Goal: Information Seeking & Learning: Learn about a topic

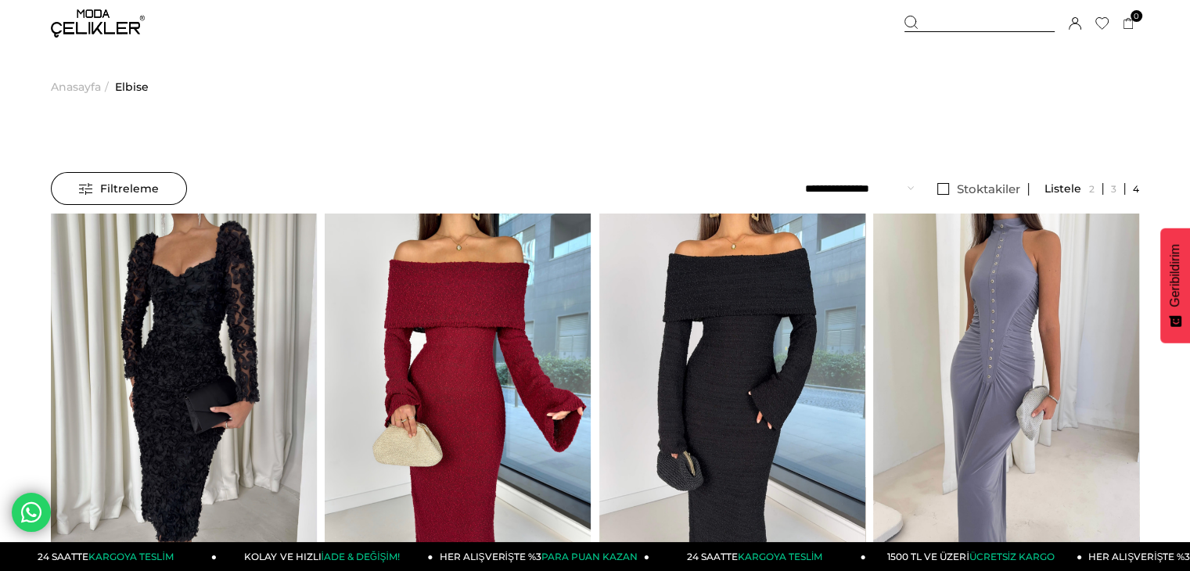
click at [76, 195] on div "Filtreleme" at bounding box center [119, 188] width 136 height 33
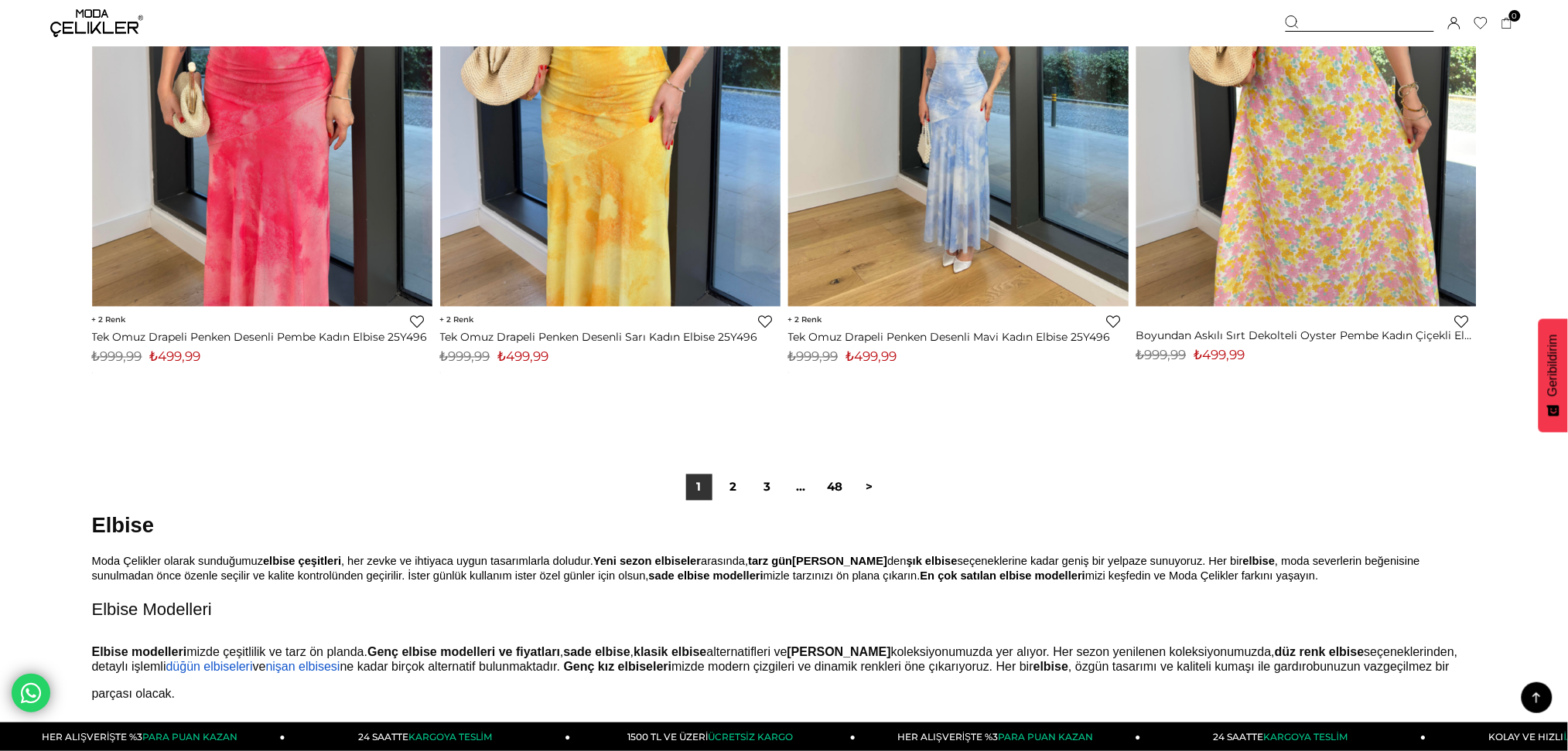
scroll to position [11622, 0]
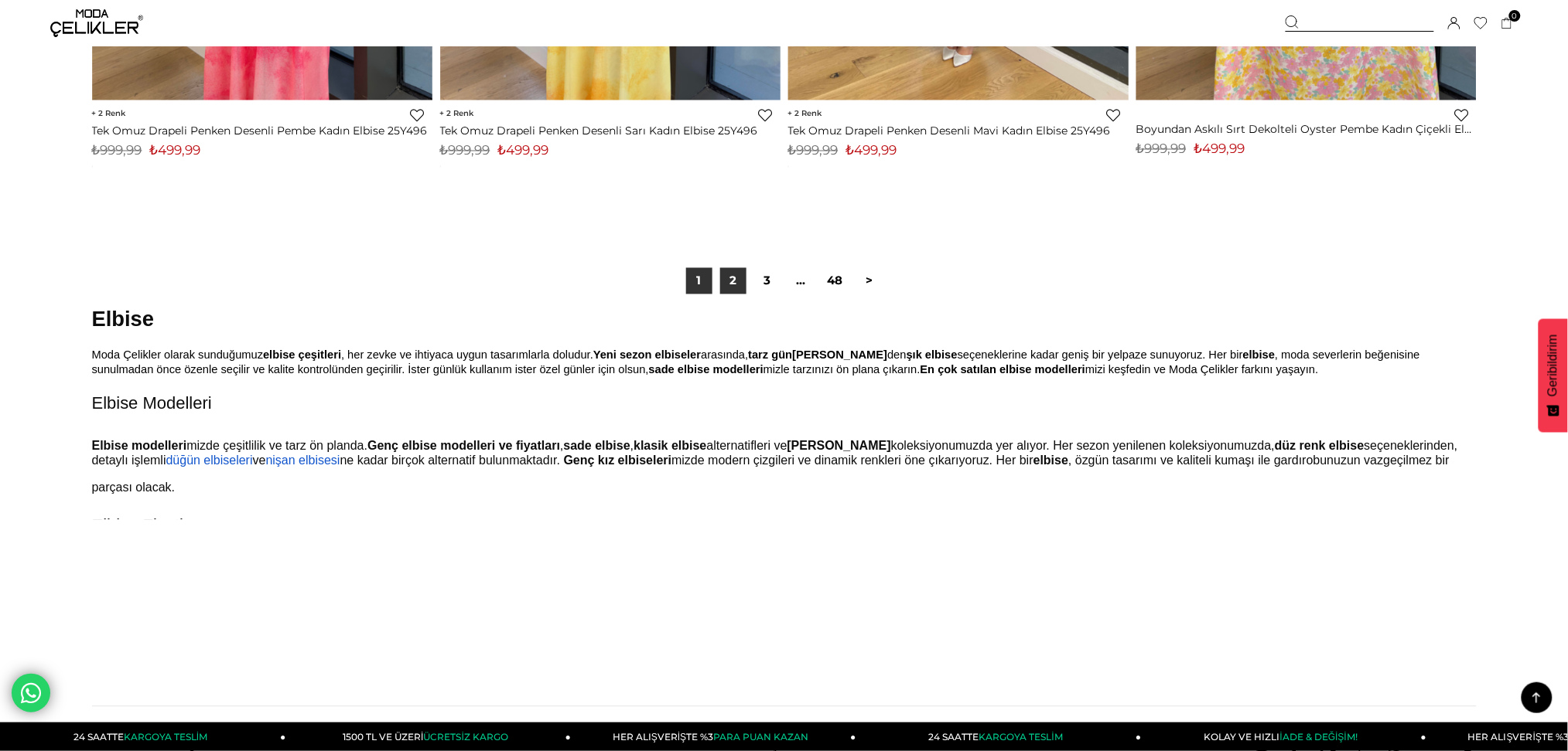
click at [740, 287] on link "2" at bounding box center [733, 281] width 27 height 27
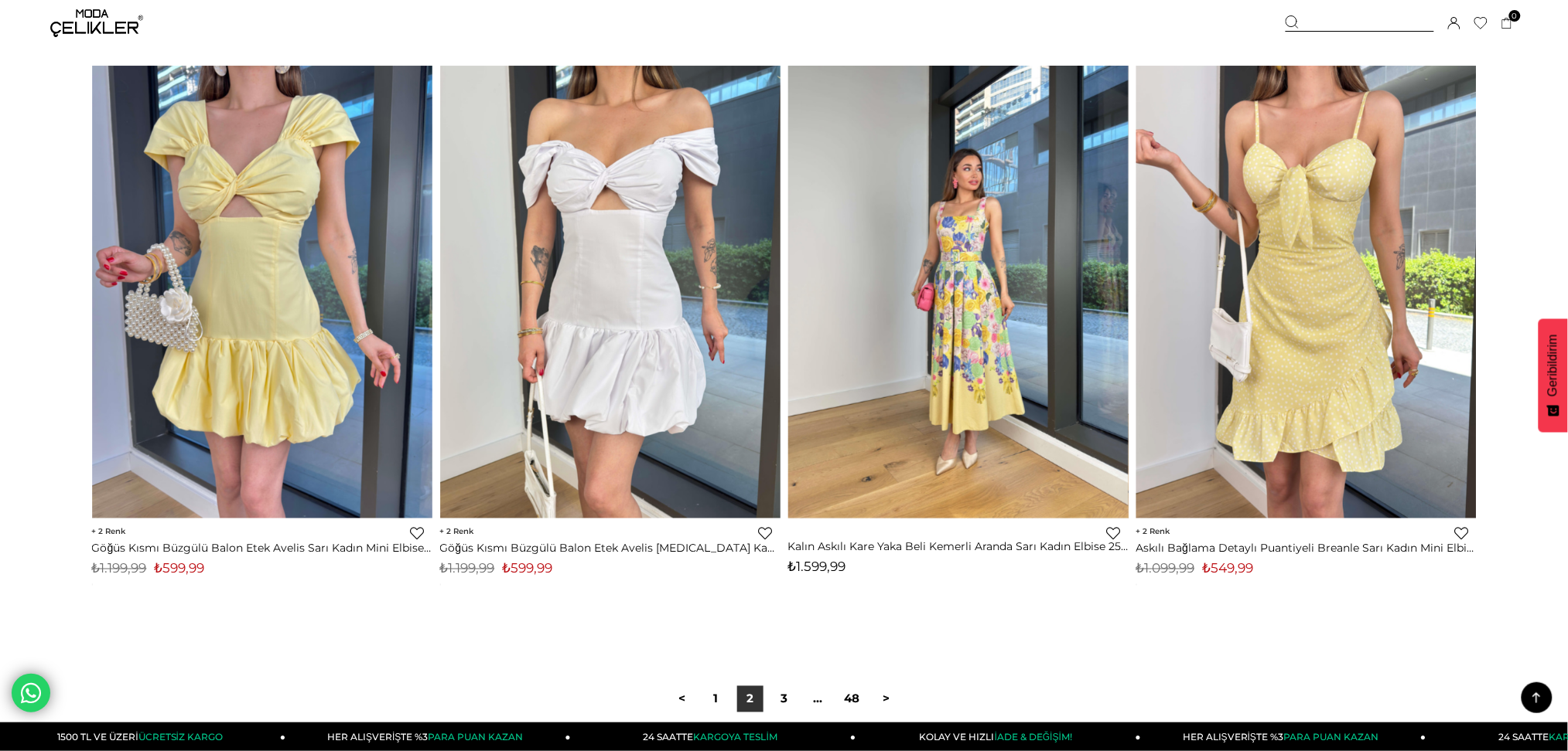
scroll to position [11338, 0]
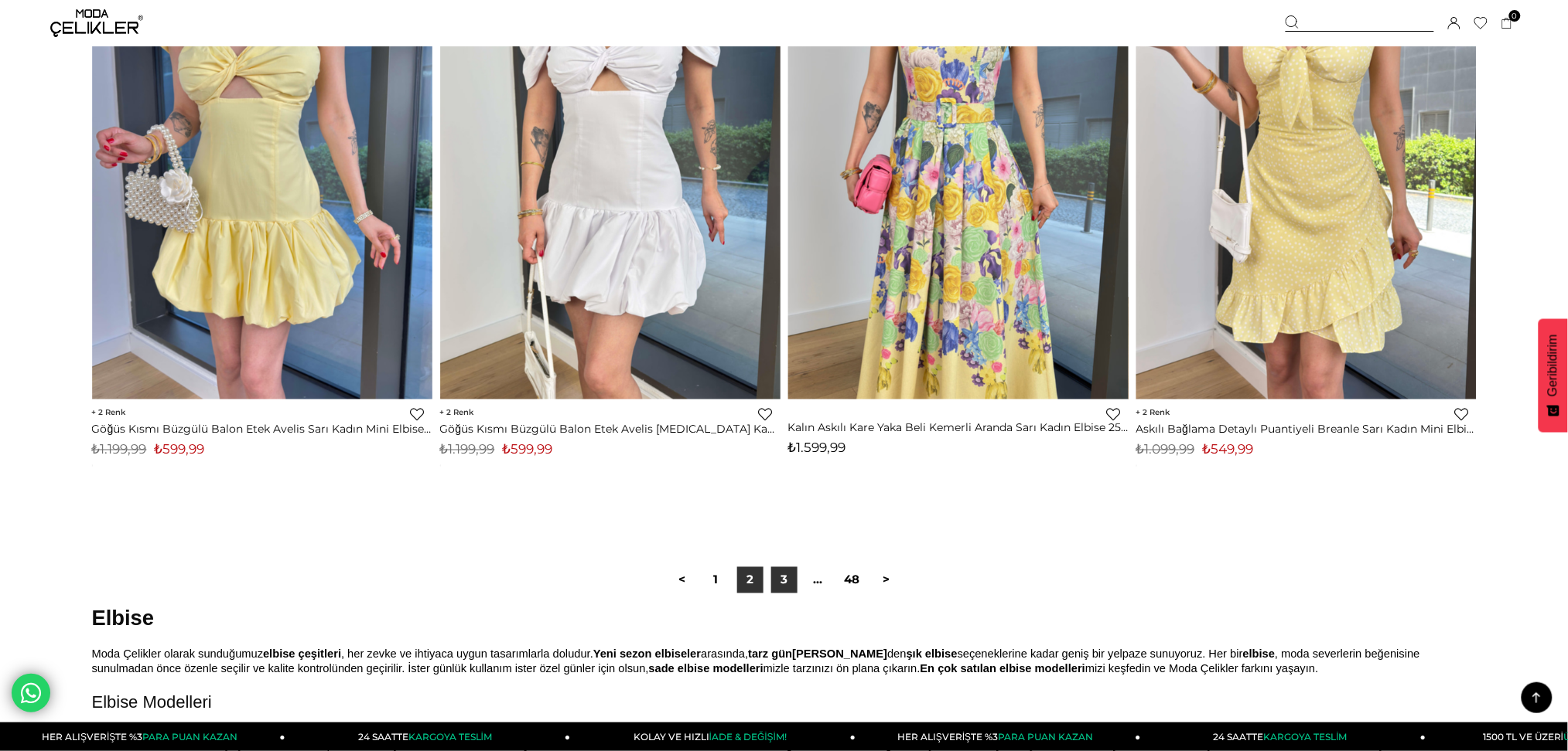
click at [785, 563] on link "3" at bounding box center [784, 580] width 27 height 27
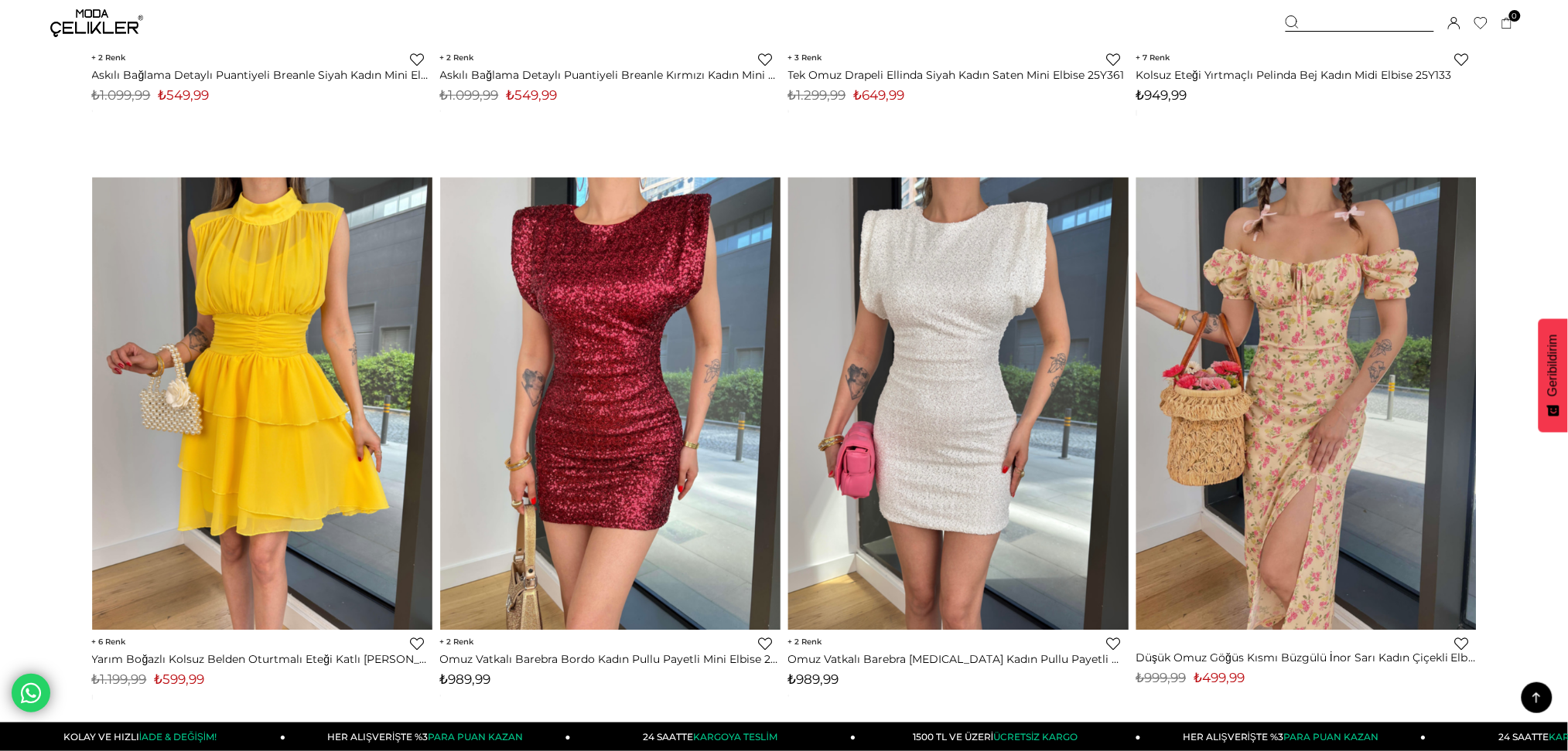
scroll to position [1133, 0]
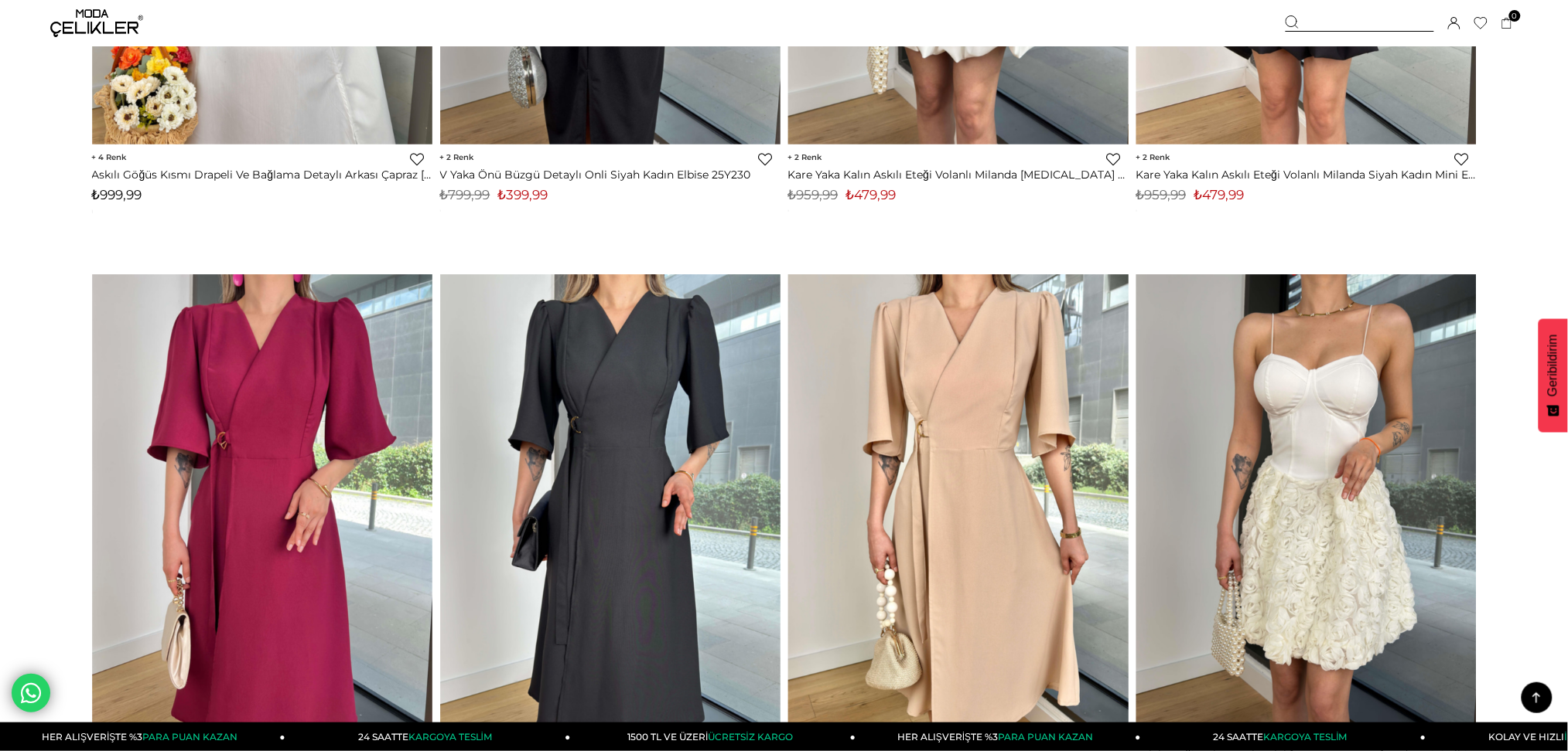
scroll to position [11338, 0]
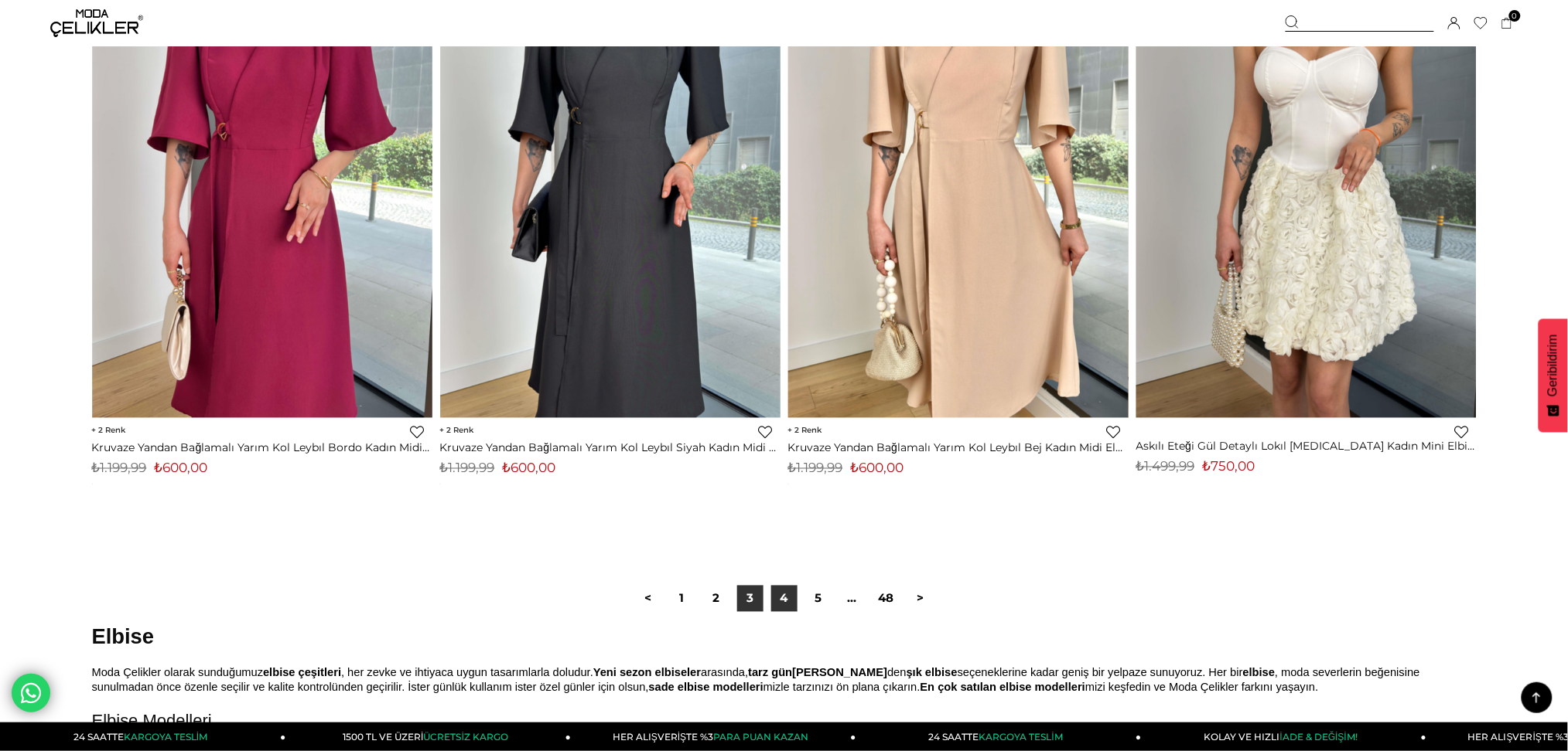
click at [789, 603] on link "4" at bounding box center [784, 599] width 27 height 27
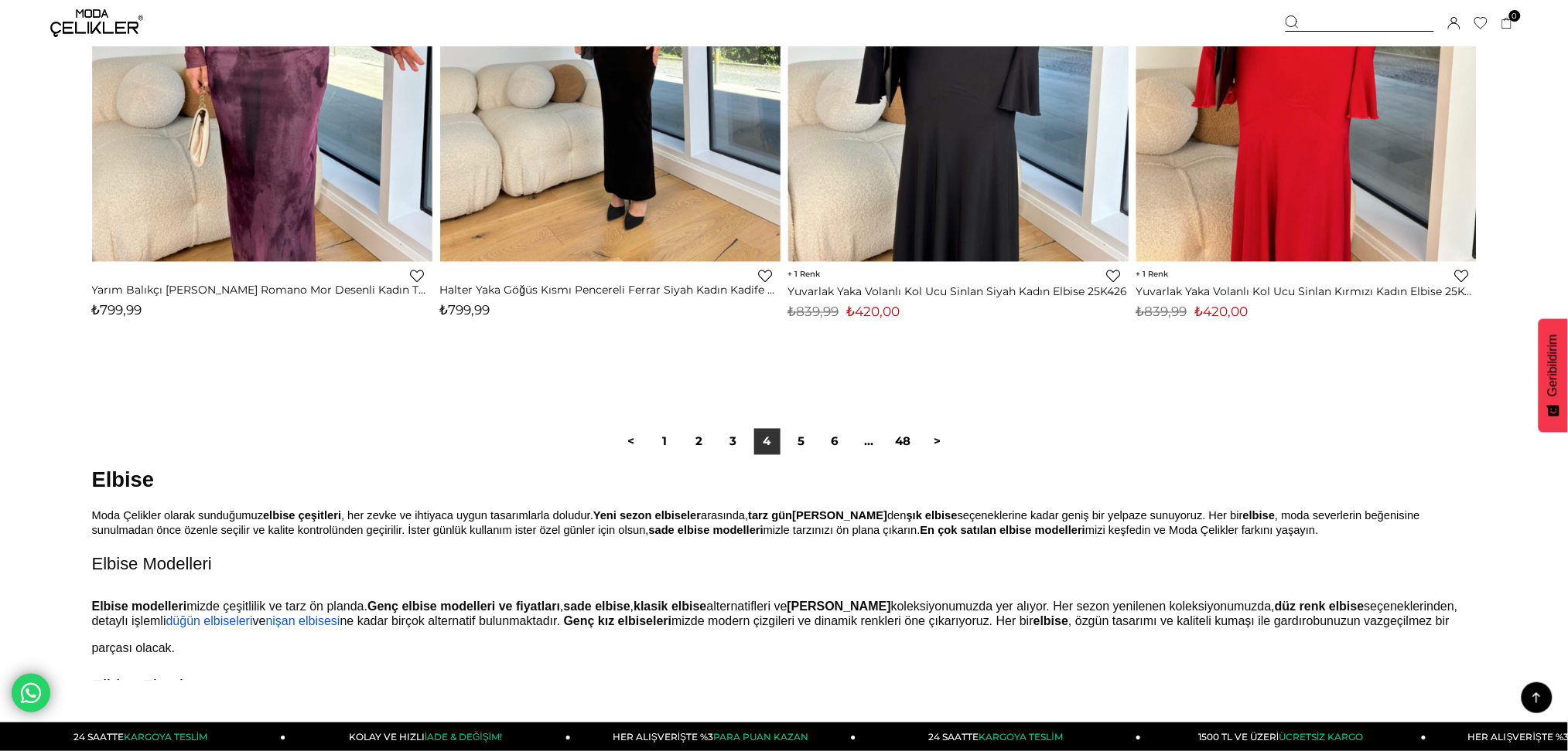
scroll to position [11751, 0]
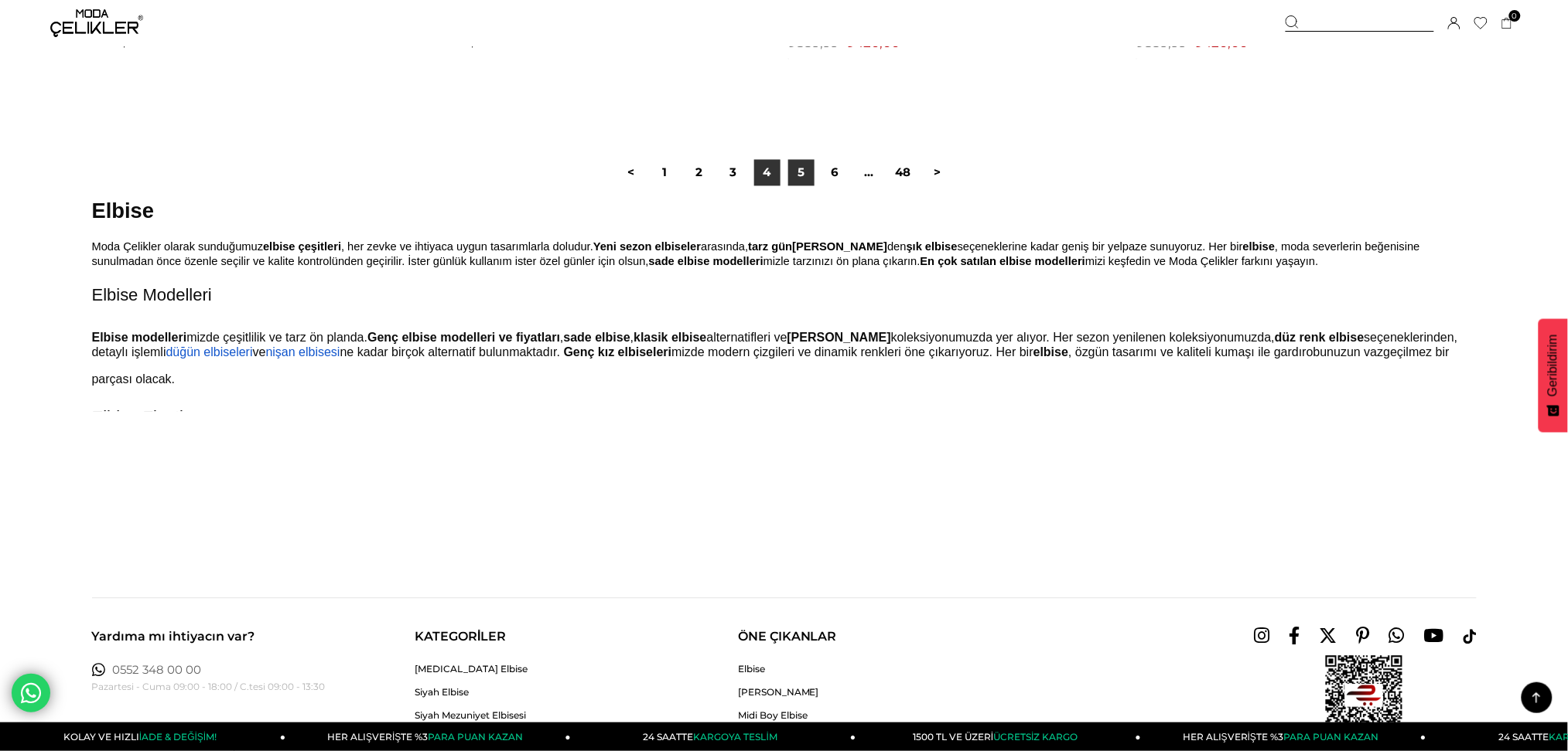
click at [807, 183] on link "5" at bounding box center [801, 173] width 27 height 27
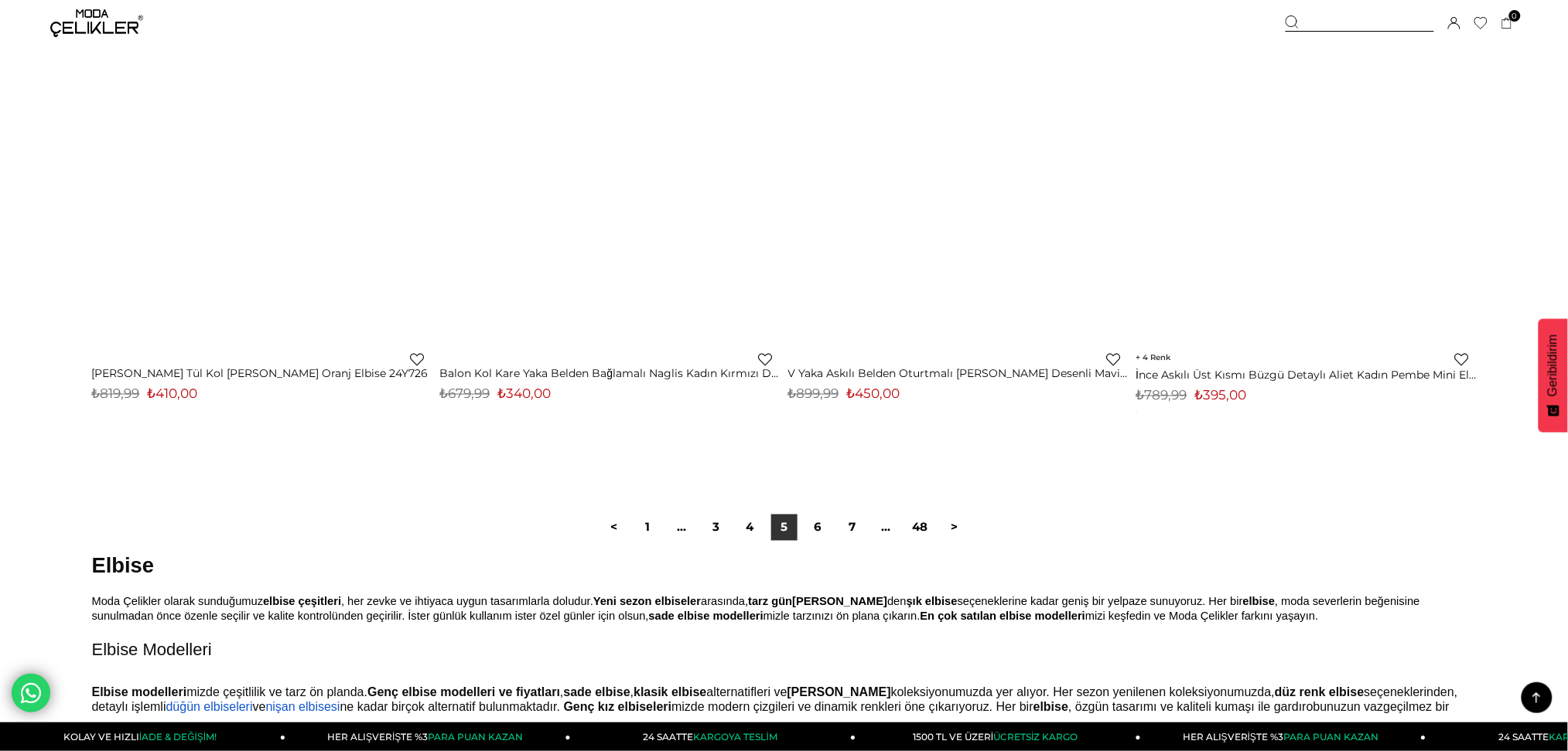
scroll to position [11442, 0]
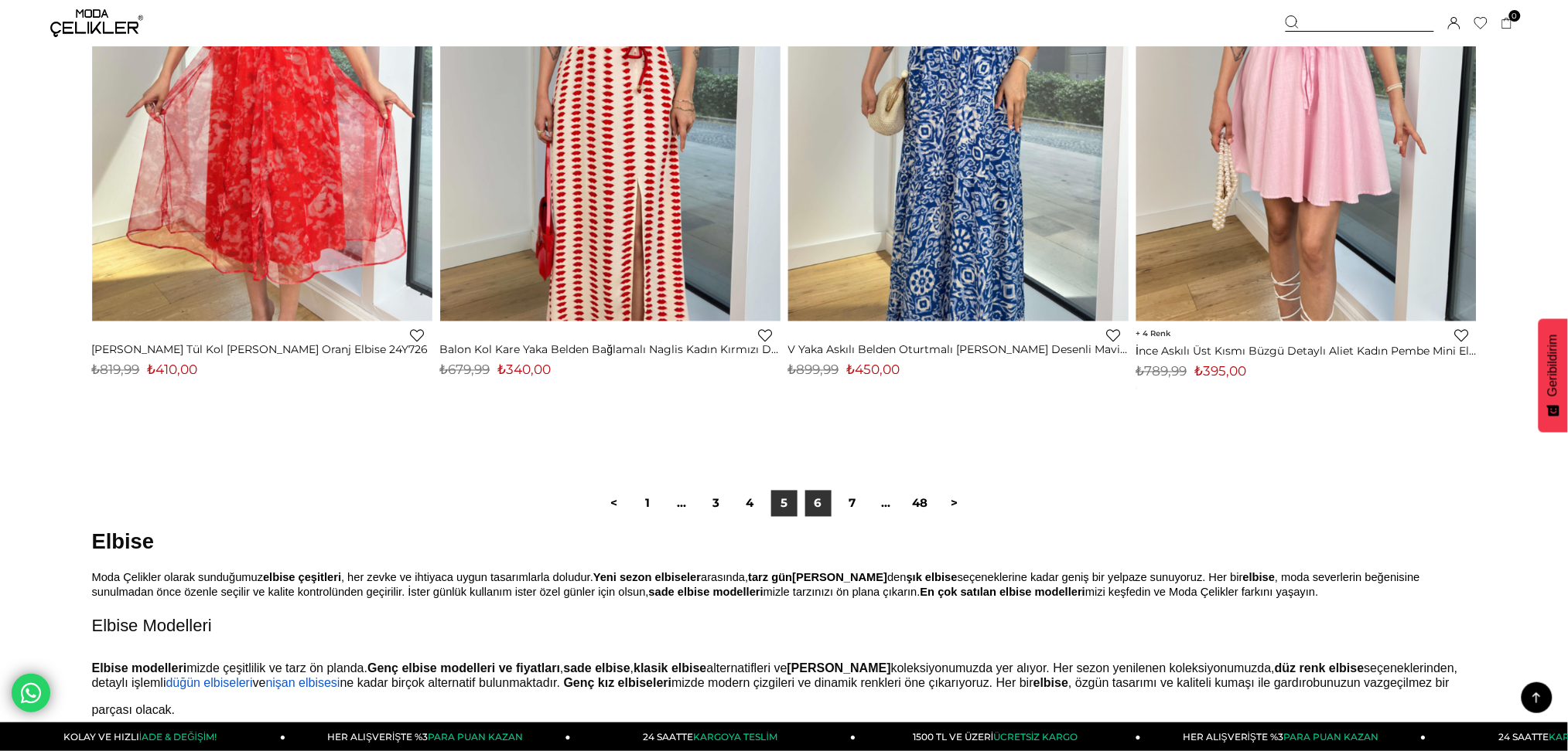
click at [817, 500] on link "6" at bounding box center [818, 504] width 27 height 27
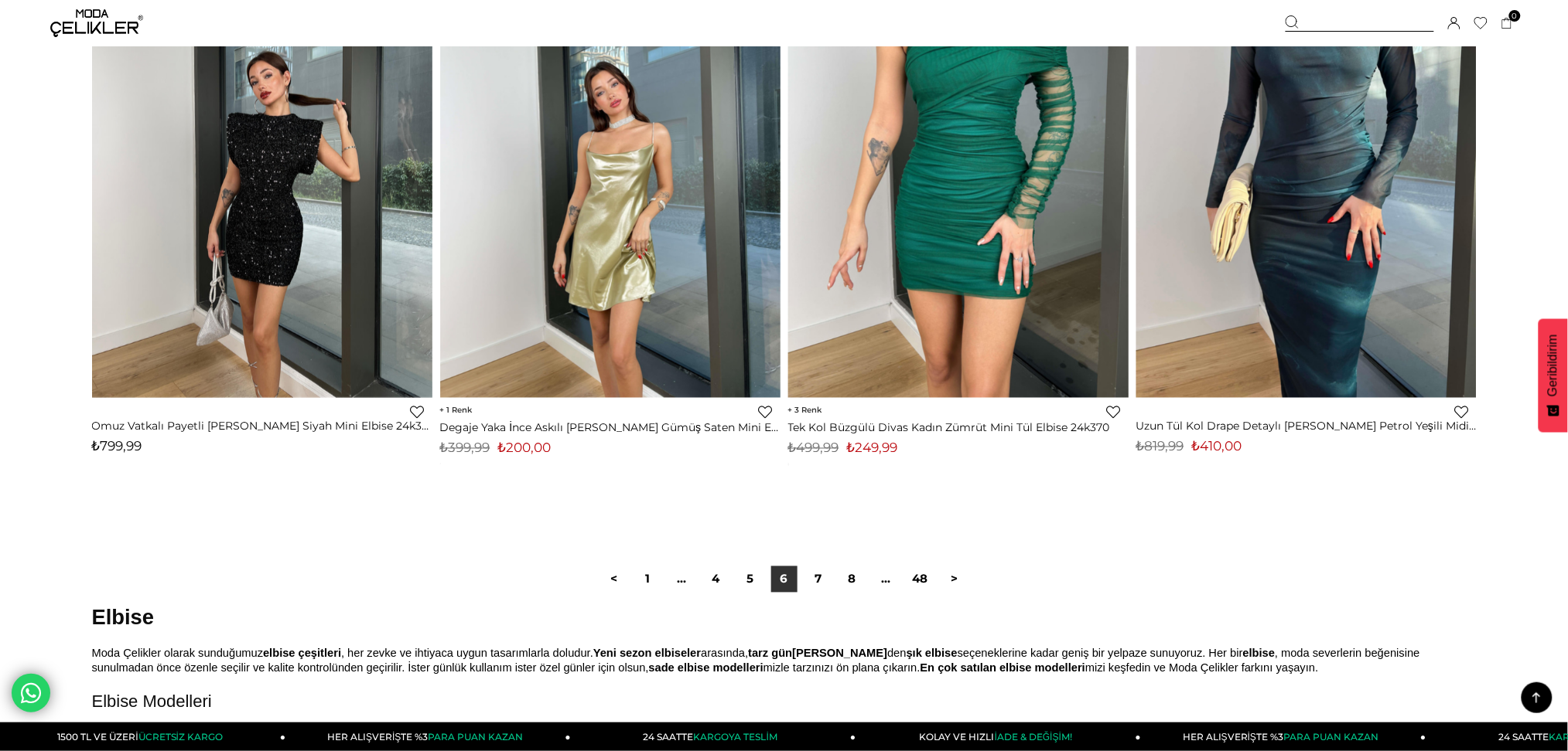
scroll to position [11442, 0]
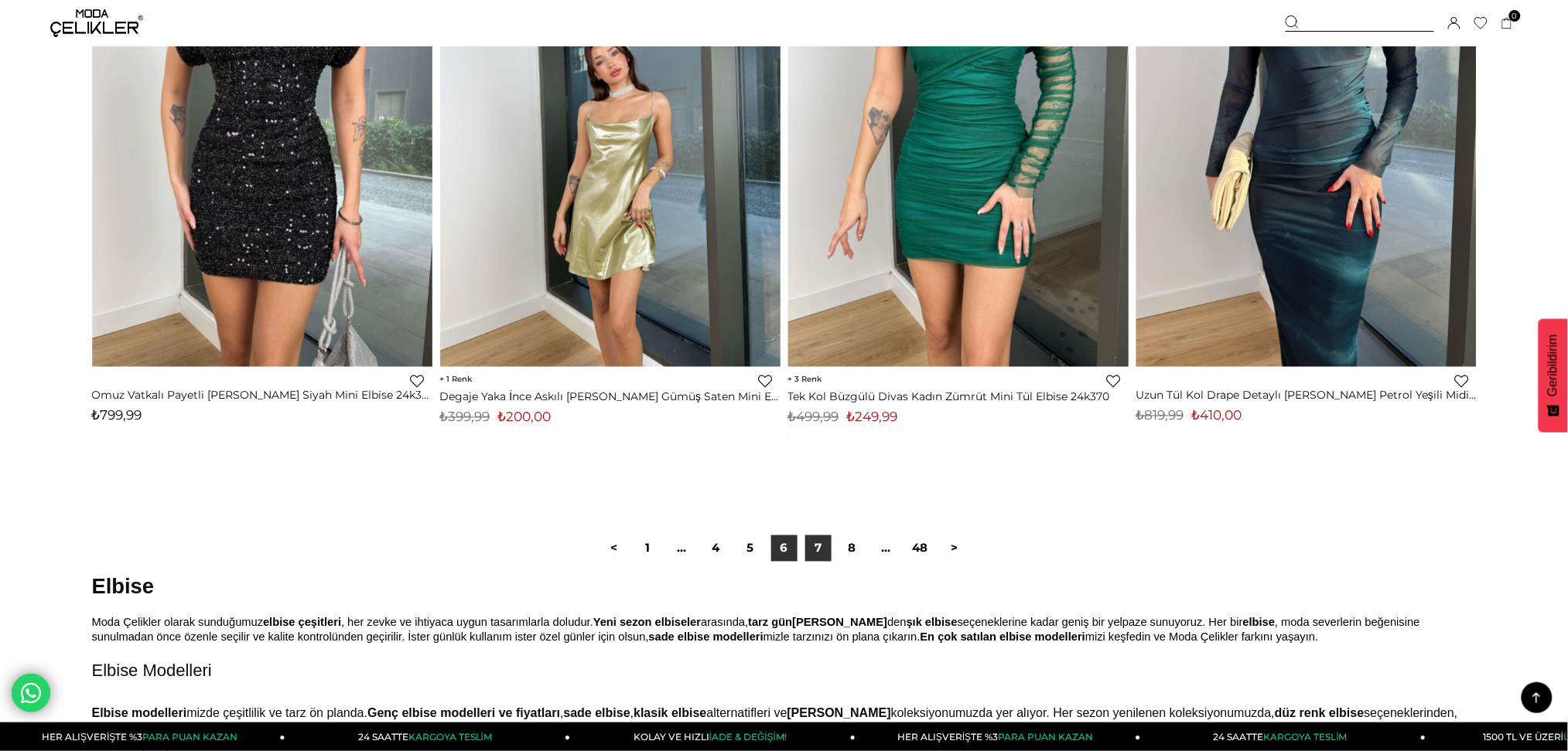
click at [816, 562] on link "7" at bounding box center [818, 548] width 27 height 27
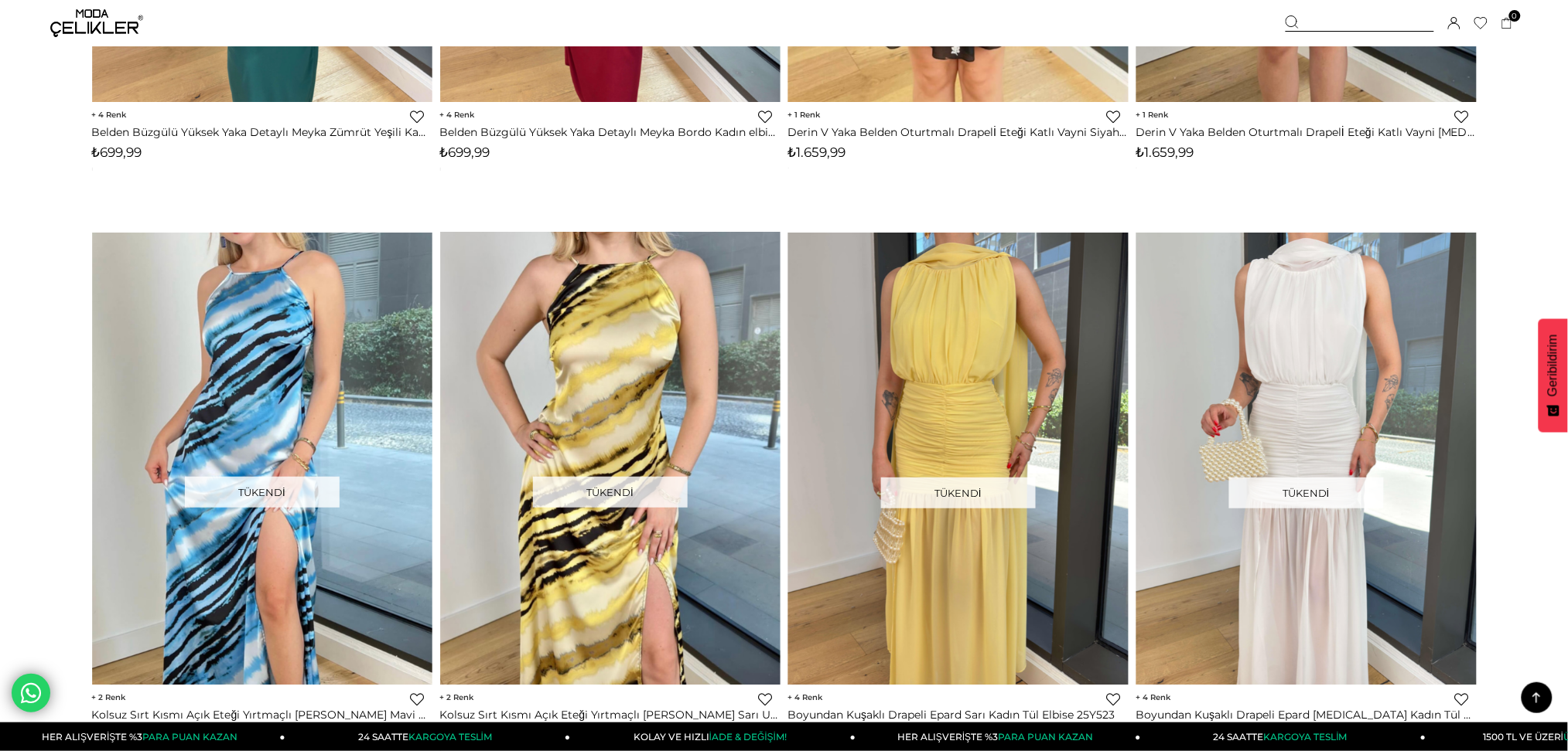
scroll to position [6597, 0]
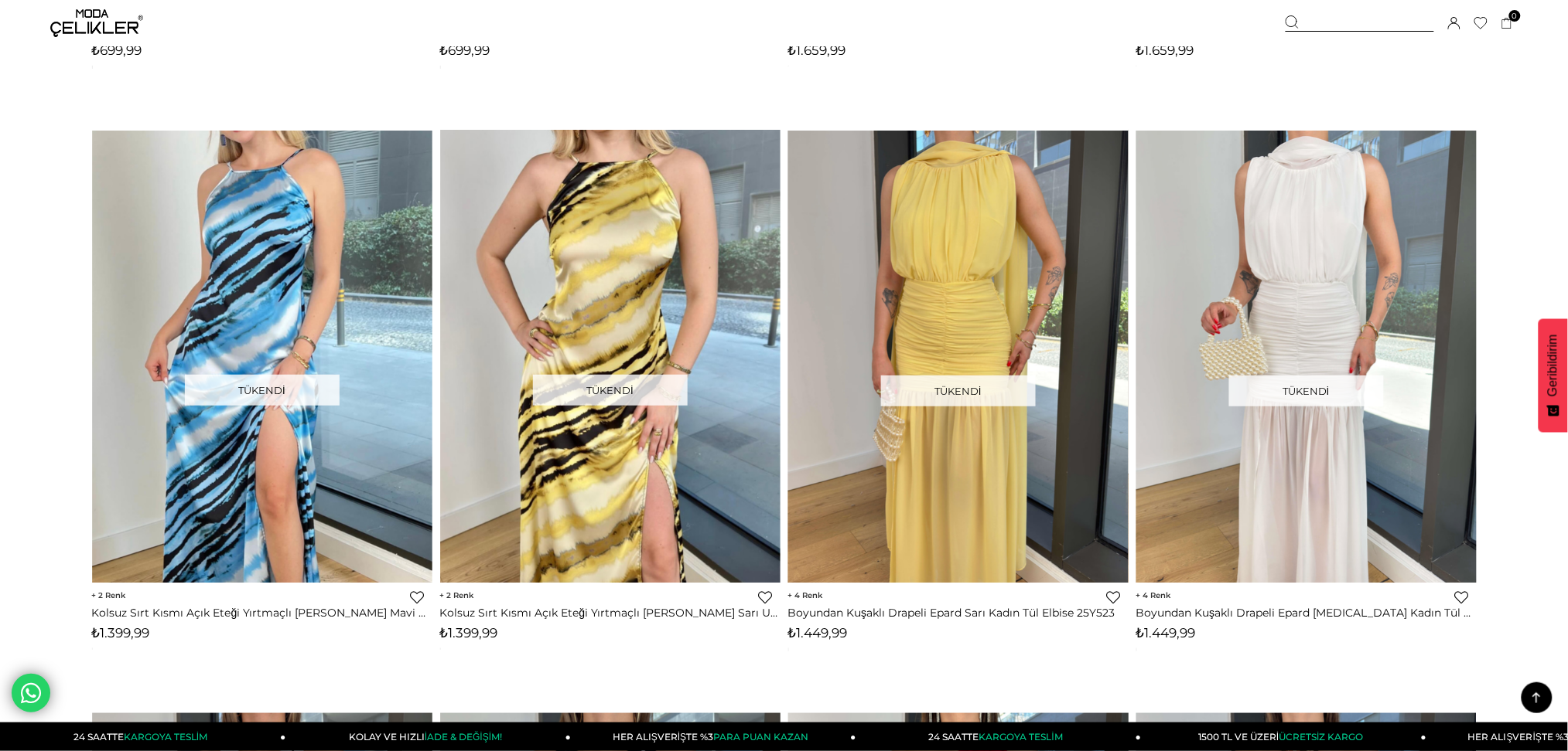
click at [91, 22] on img at bounding box center [97, 23] width 93 height 28
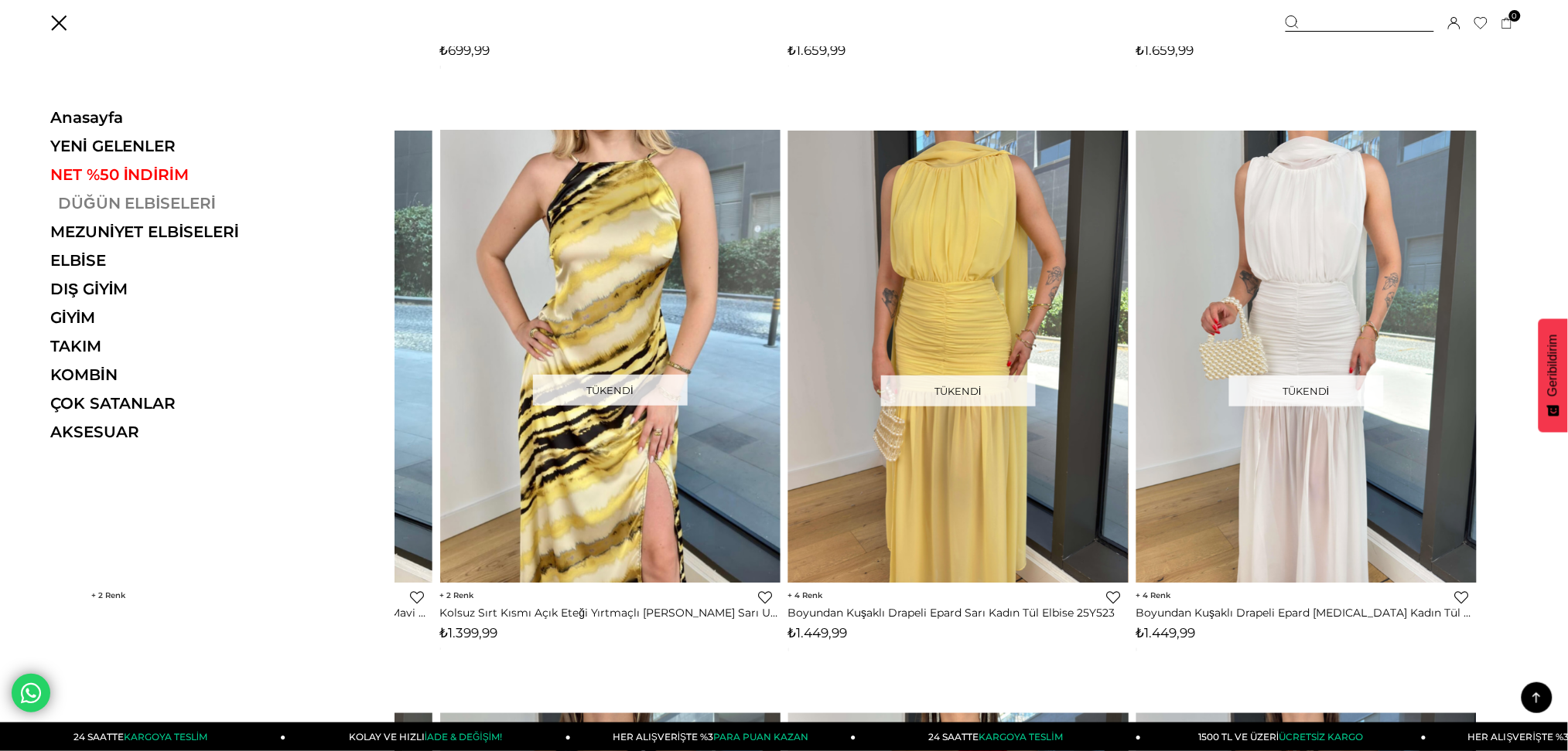
click at [124, 201] on link "DÜĞÜN ELBİSELERİ" at bounding box center [156, 203] width 213 height 19
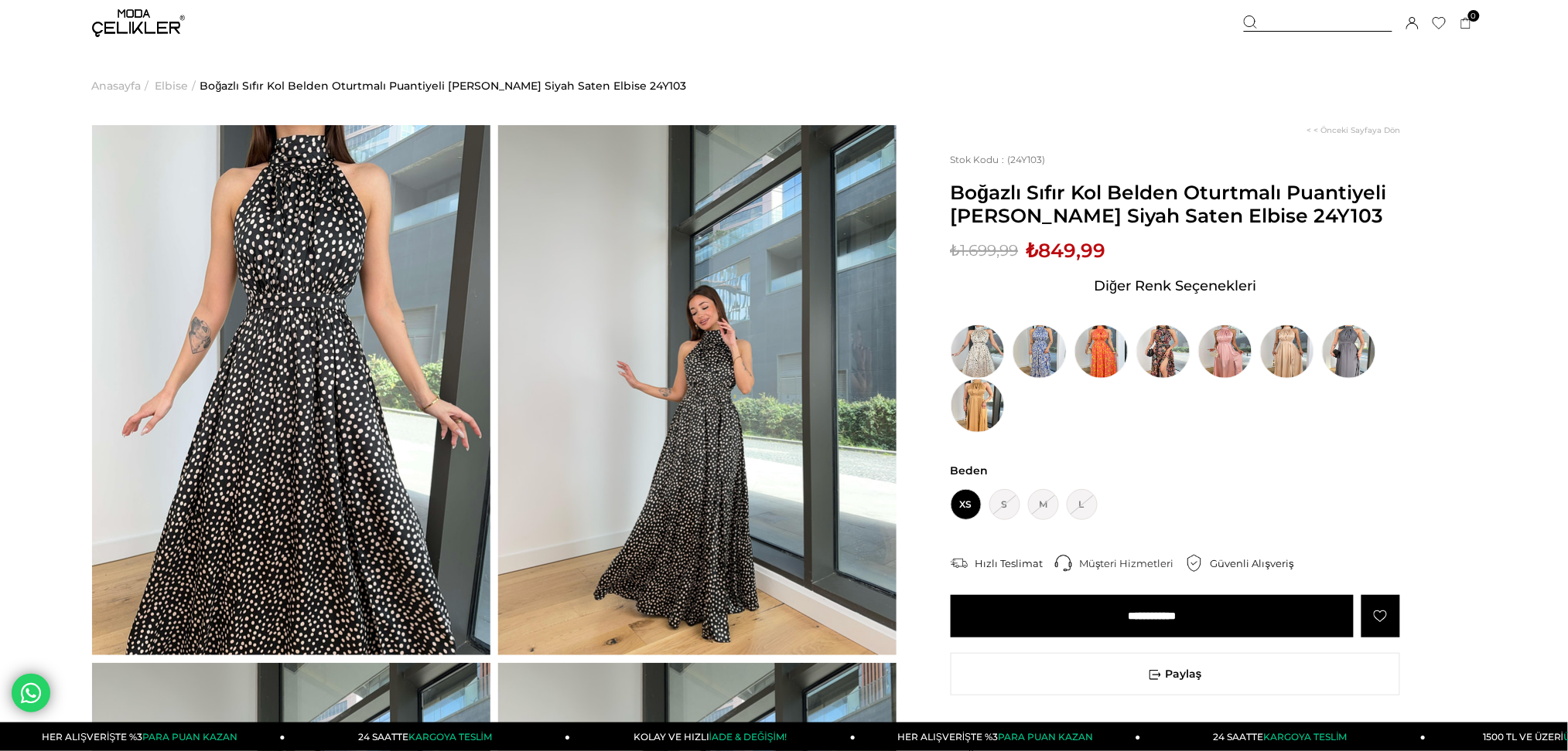
click at [341, 354] on img at bounding box center [291, 390] width 398 height 531
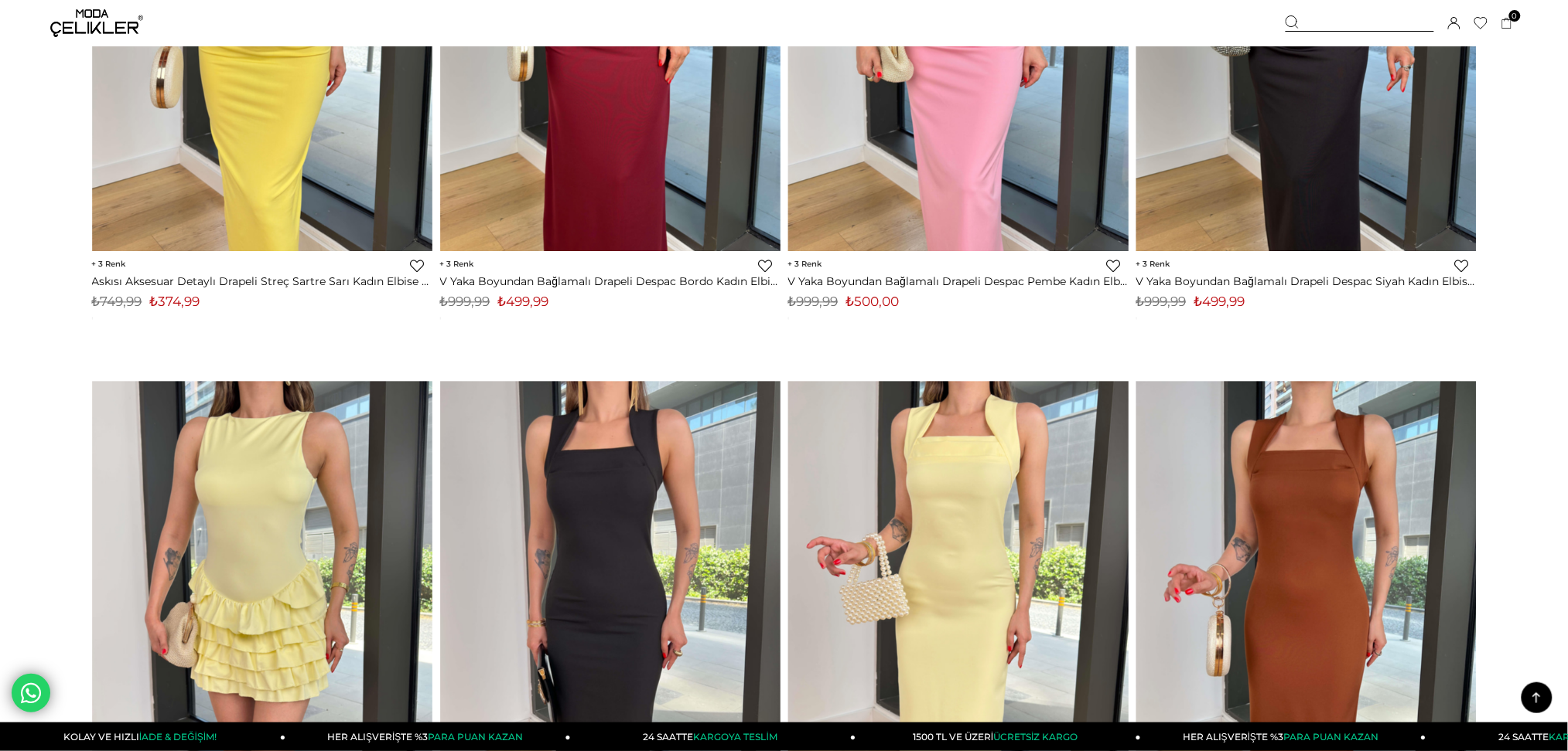
scroll to position [7711, 0]
